Goal: Navigation & Orientation: Find specific page/section

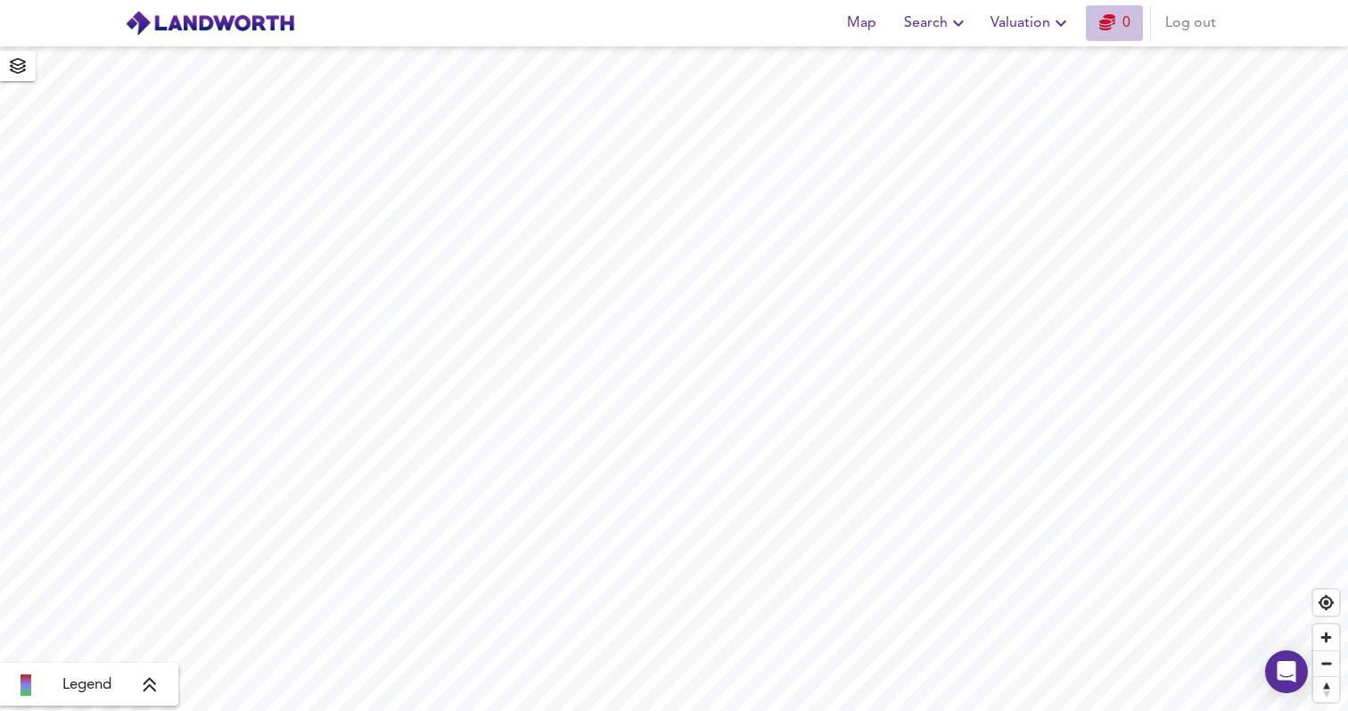
click at [1115, 32] on link "0" at bounding box center [1114, 23] width 31 height 25
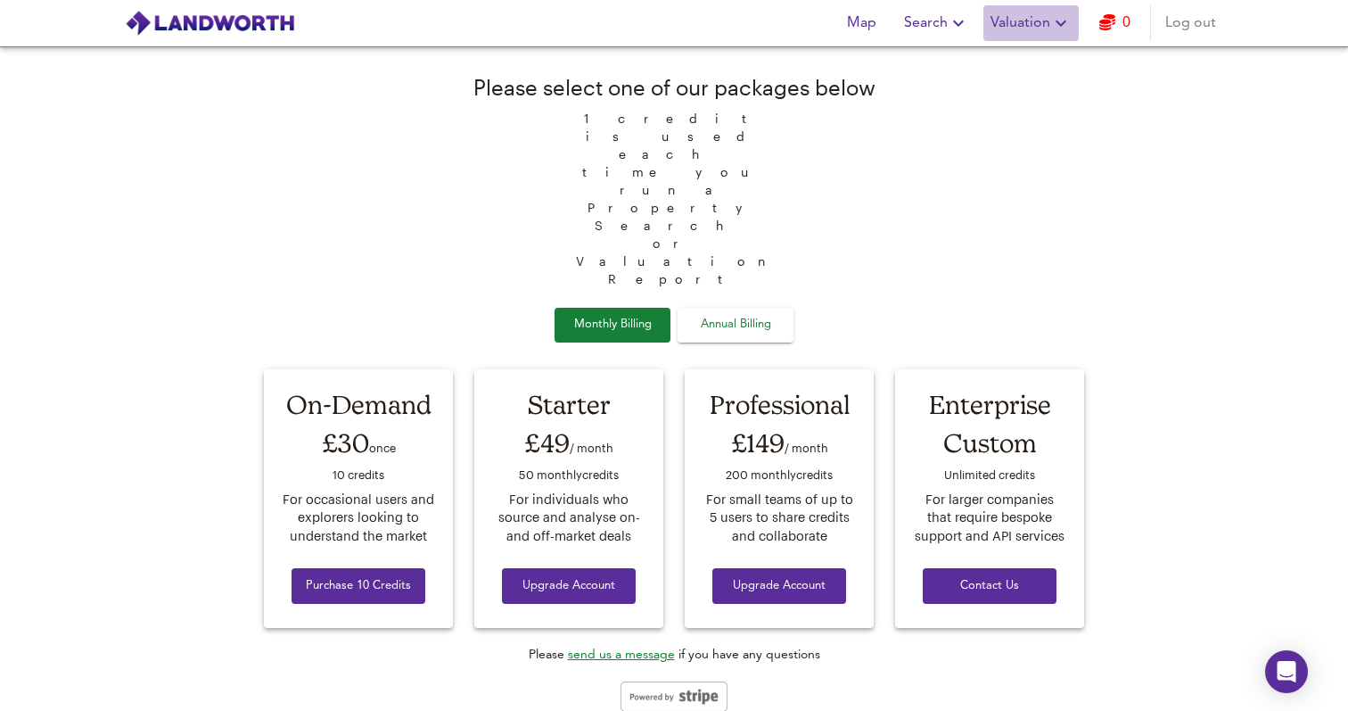
click at [1036, 29] on span "Valuation" at bounding box center [1031, 23] width 81 height 25
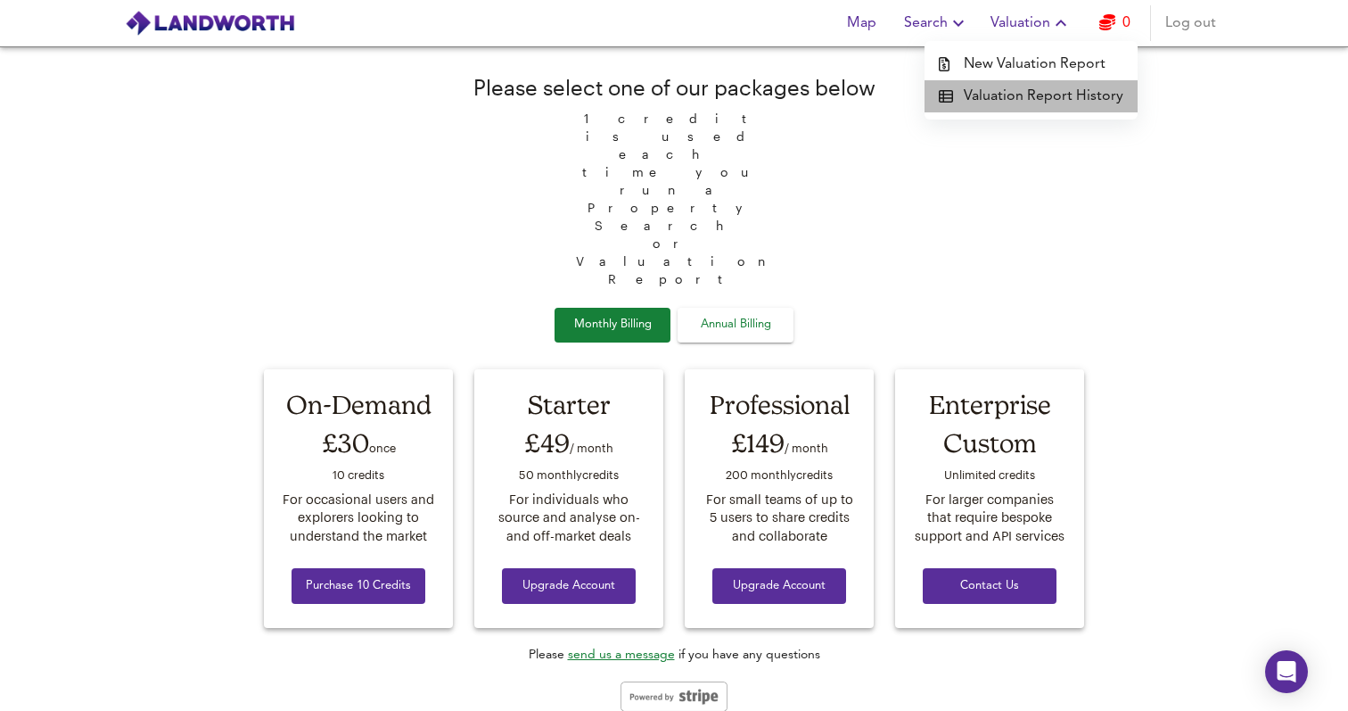
click at [1042, 96] on li "Valuation Report History" at bounding box center [1031, 96] width 213 height 32
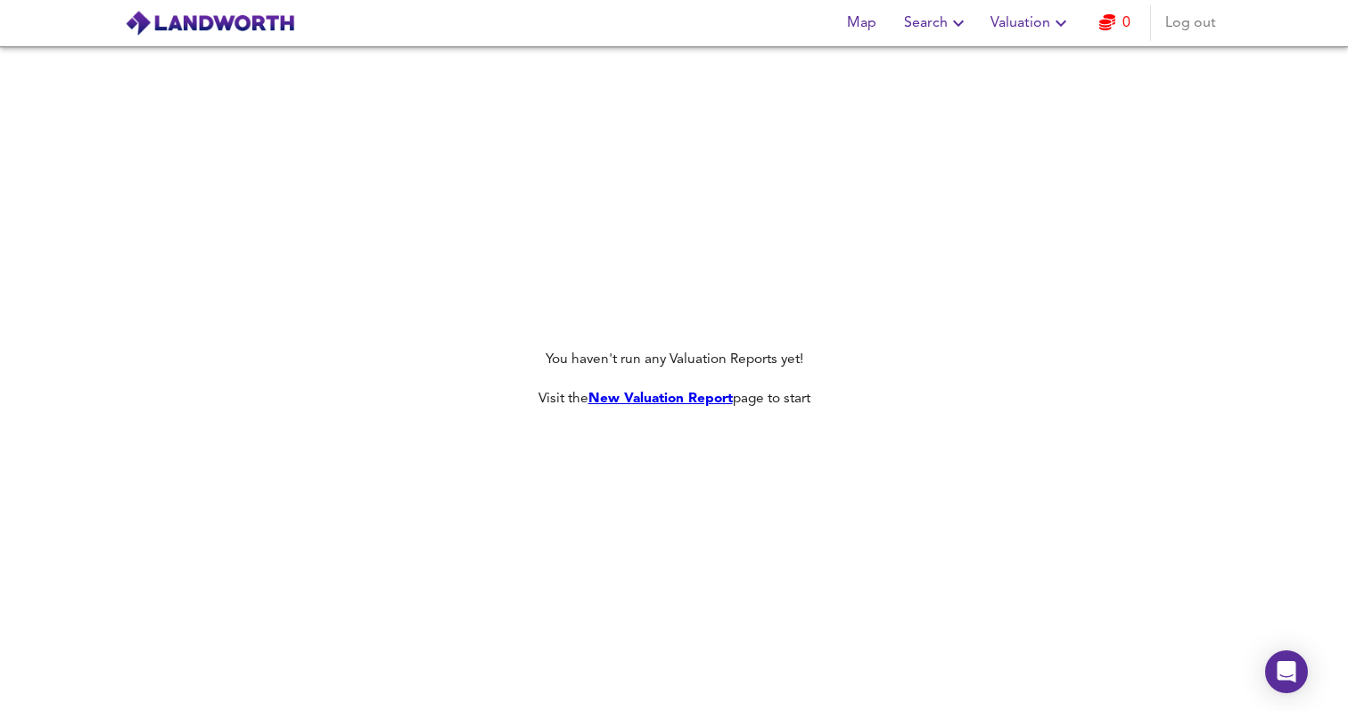
click at [1003, 32] on span "Valuation" at bounding box center [1031, 23] width 81 height 25
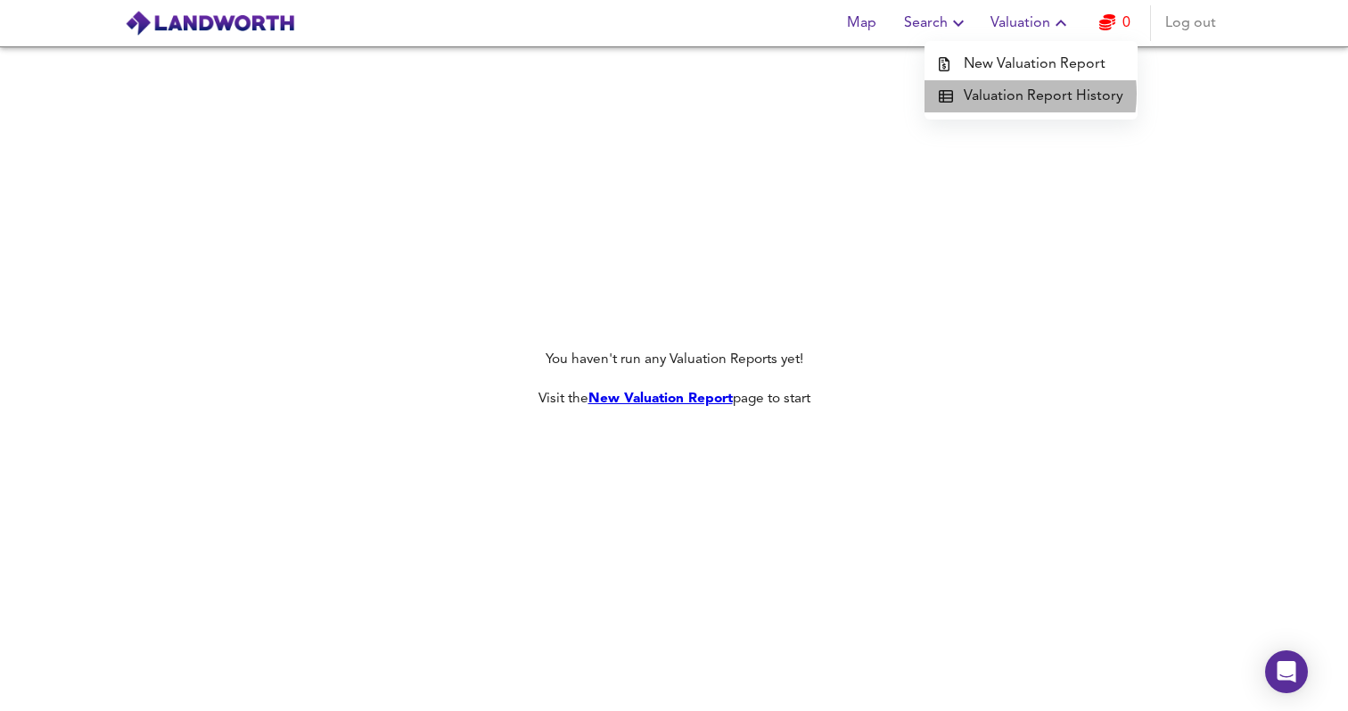
click at [1009, 94] on li "Valuation Report History" at bounding box center [1031, 96] width 213 height 32
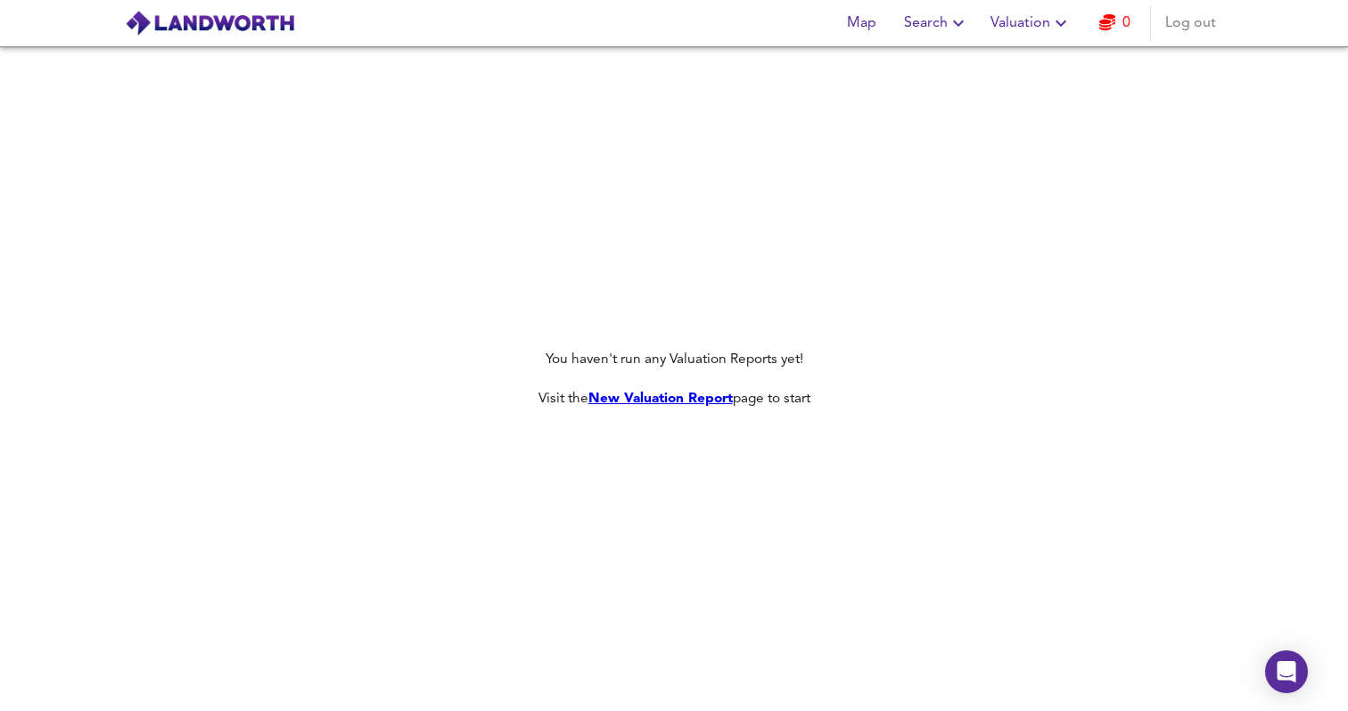
click at [942, 28] on span "Search" at bounding box center [936, 23] width 65 height 25
click at [950, 97] on li "Search History" at bounding box center [937, 96] width 177 height 32
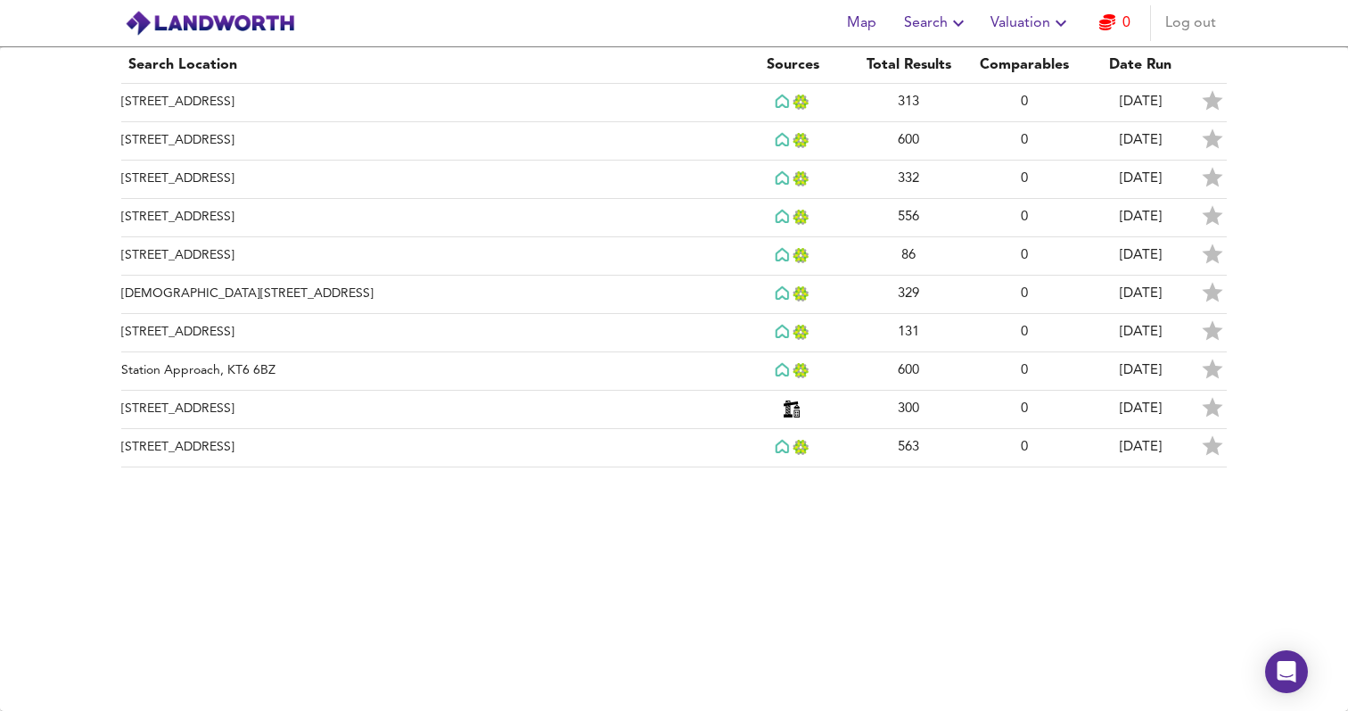
click at [998, 22] on span "Valuation" at bounding box center [1031, 23] width 81 height 25
